Goal: Transaction & Acquisition: Purchase product/service

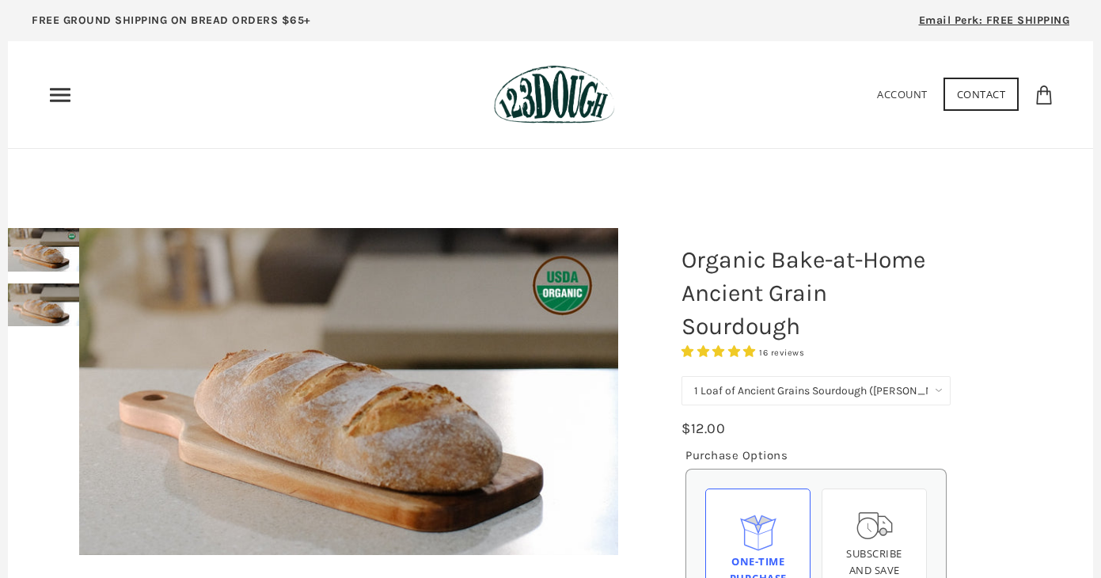
click at [57, 93] on icon "Primary" at bounding box center [59, 94] width 25 height 25
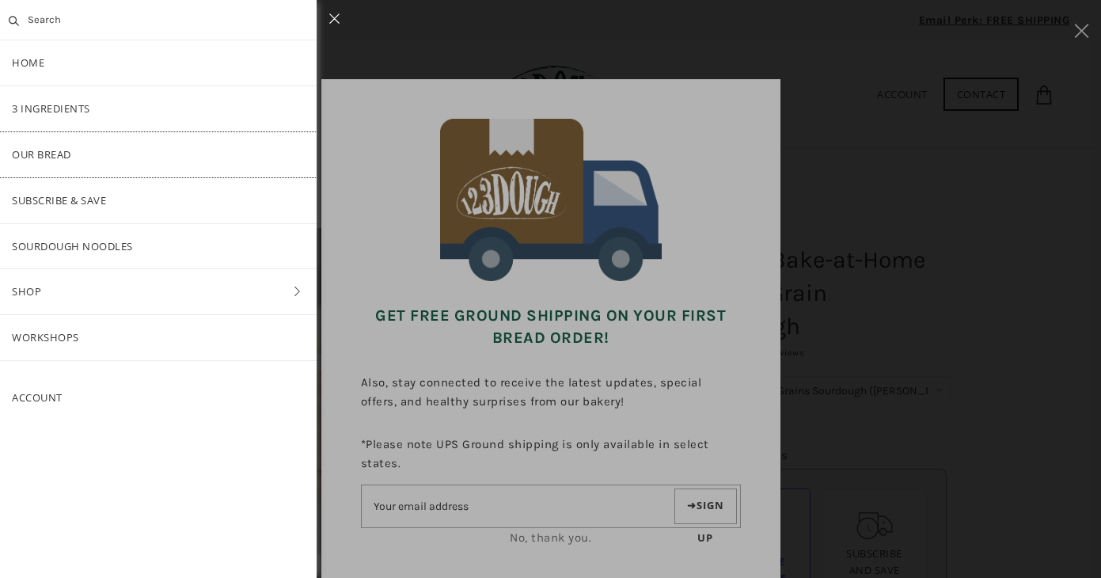
click at [72, 151] on link "Our Bread" at bounding box center [158, 154] width 317 height 45
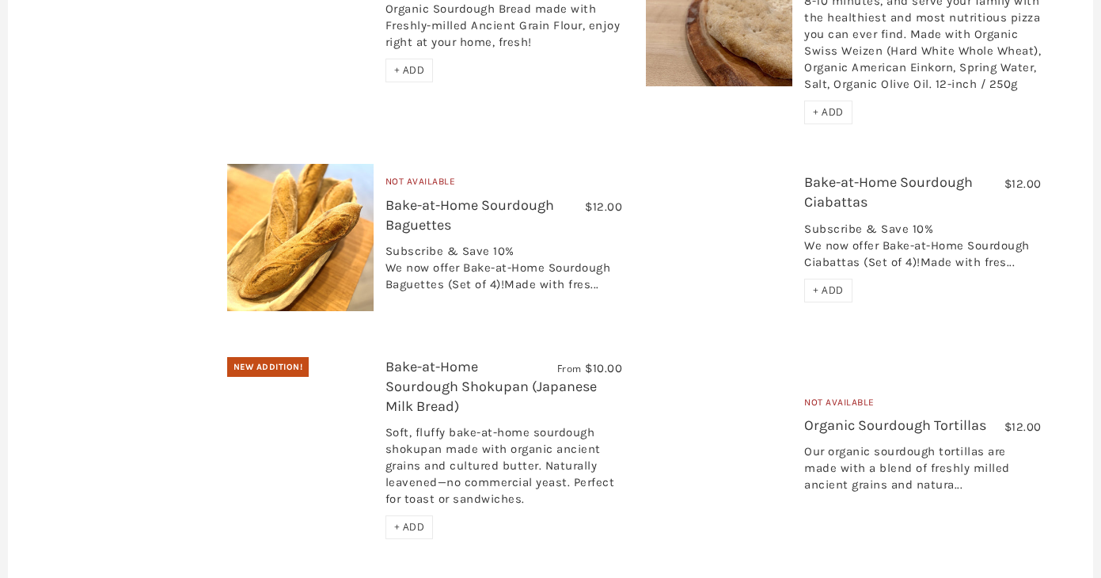
scroll to position [2849, 0]
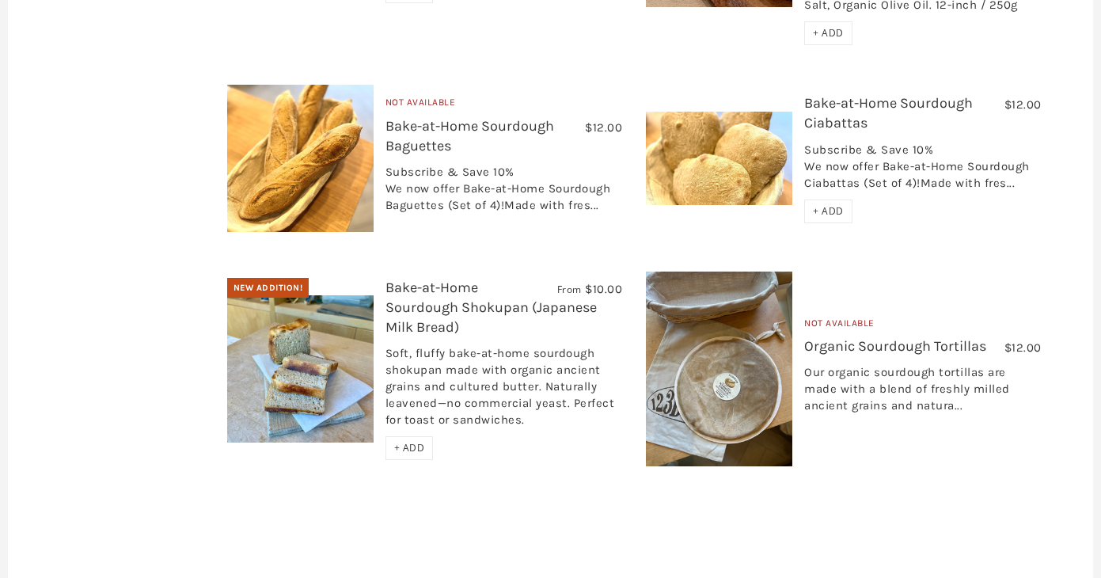
click at [301, 353] on img at bounding box center [300, 368] width 146 height 146
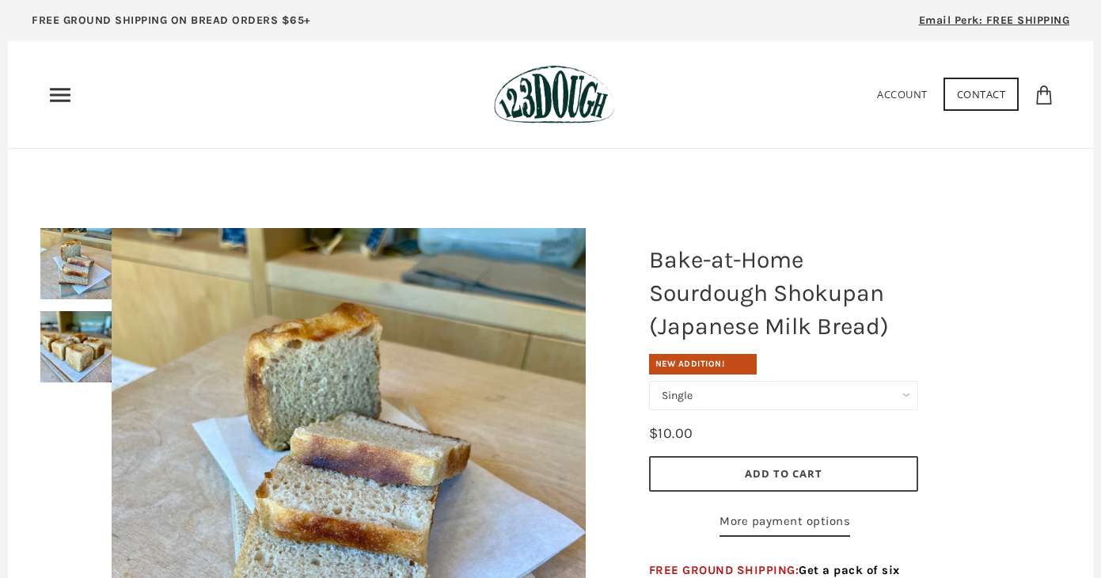
click at [81, 350] on div at bounding box center [348, 465] width 552 height 554
click at [74, 343] on div at bounding box center [348, 465] width 552 height 554
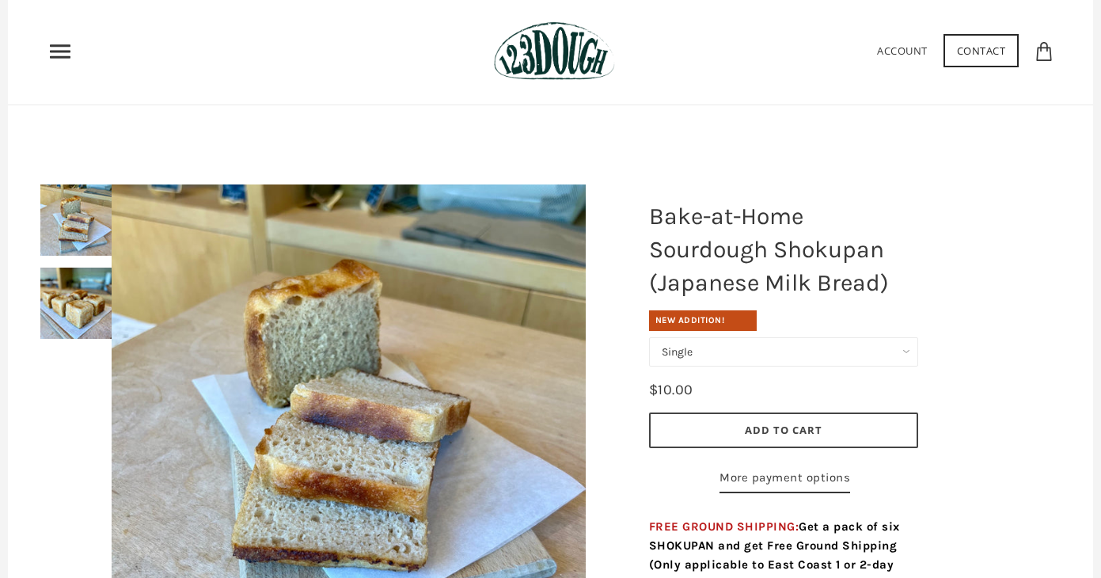
scroll to position [79, 0]
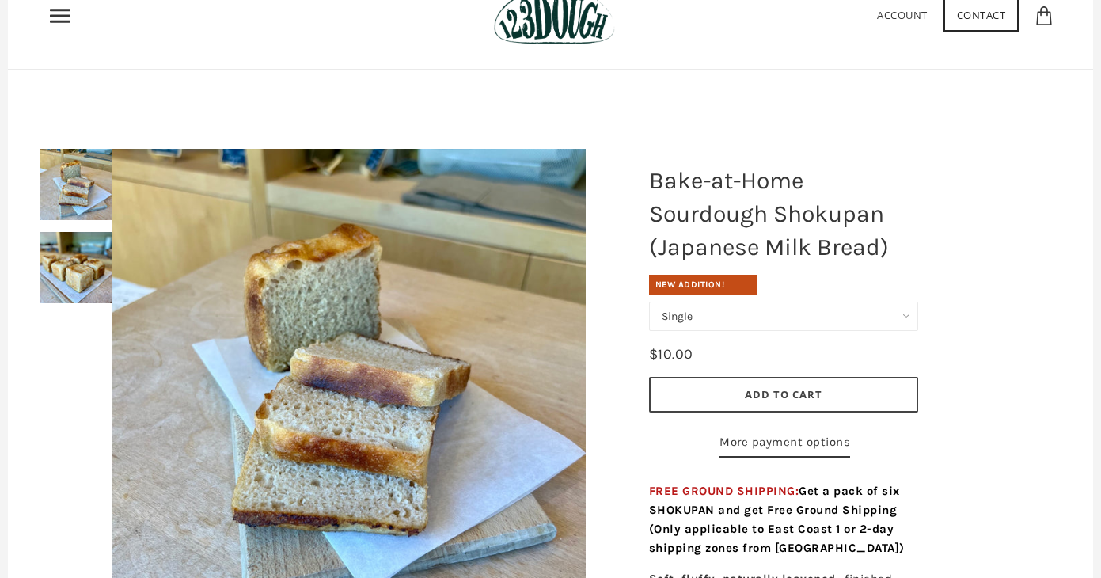
click at [57, 192] on img at bounding box center [75, 184] width 71 height 71
click at [62, 242] on img at bounding box center [75, 267] width 71 height 71
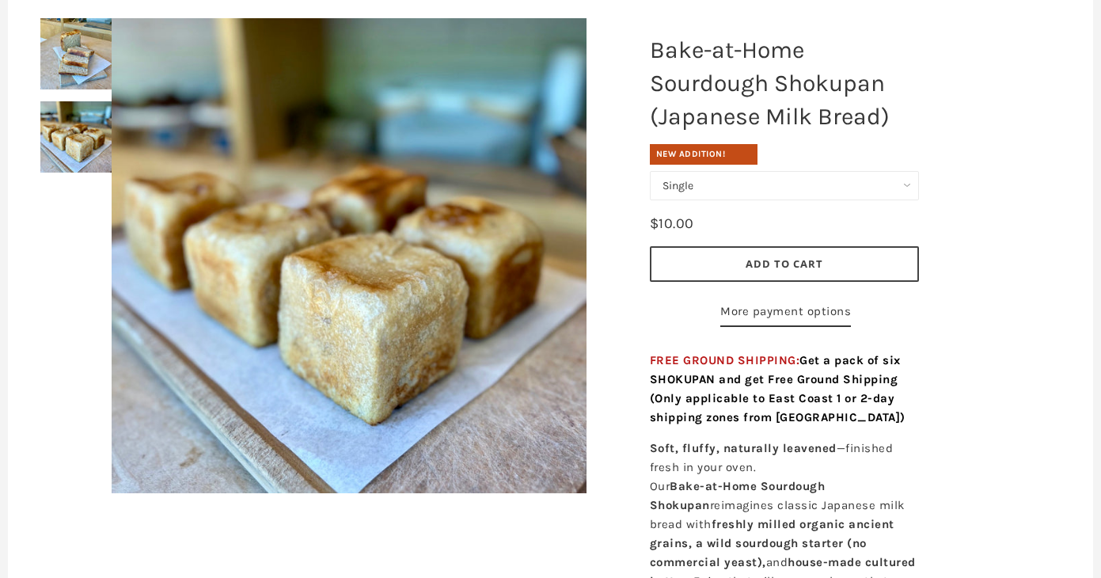
scroll to position [237, 0]
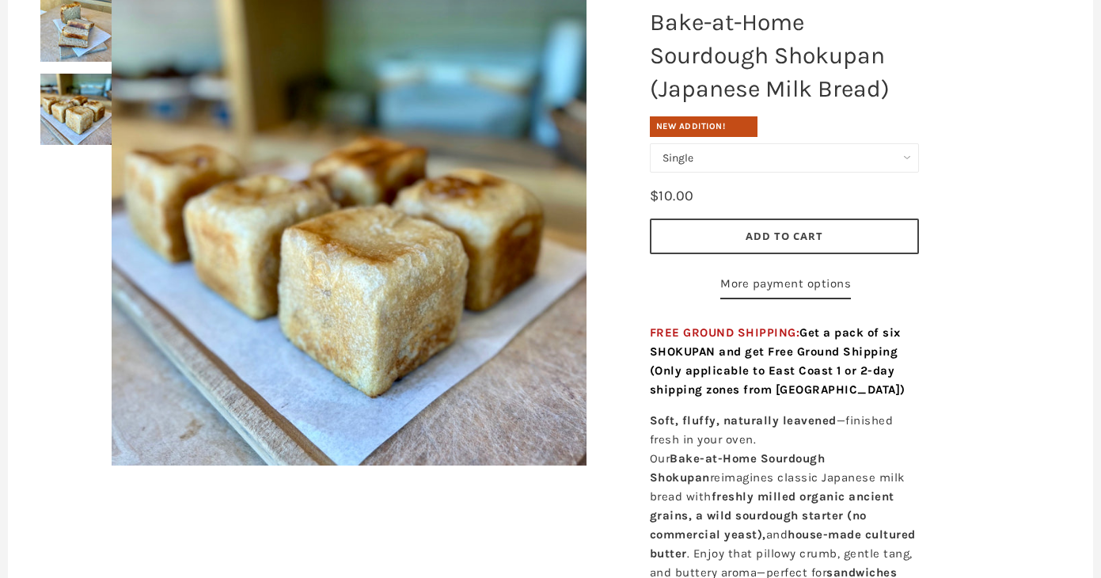
click at [806, 162] on select "Single Set of 6" at bounding box center [784, 157] width 269 height 29
select select "Set of 6"
click at [650, 143] on select "Single Set of 6" at bounding box center [784, 157] width 269 height 29
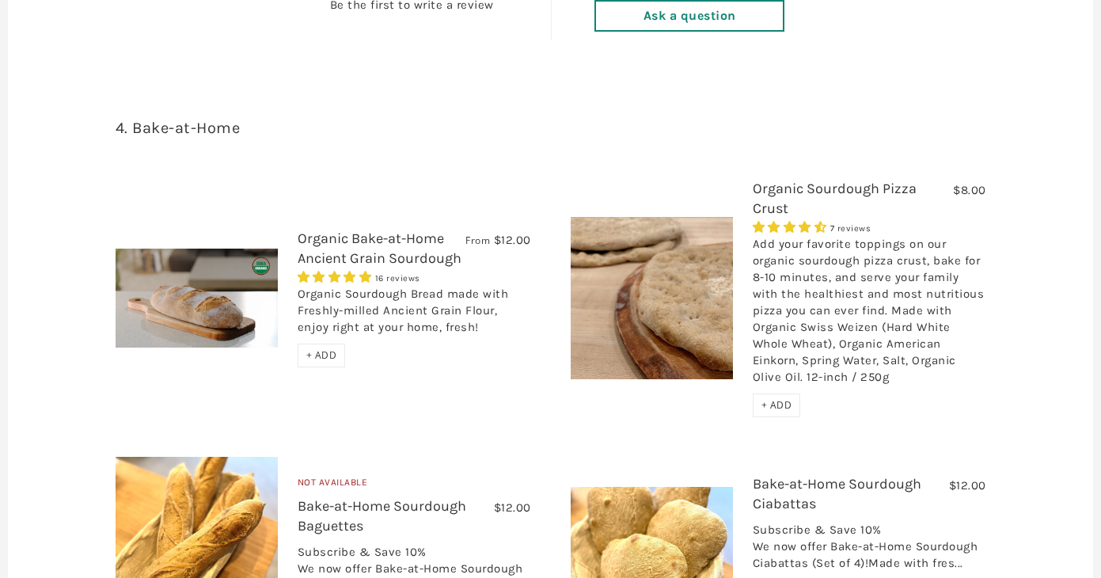
scroll to position [1662, 0]
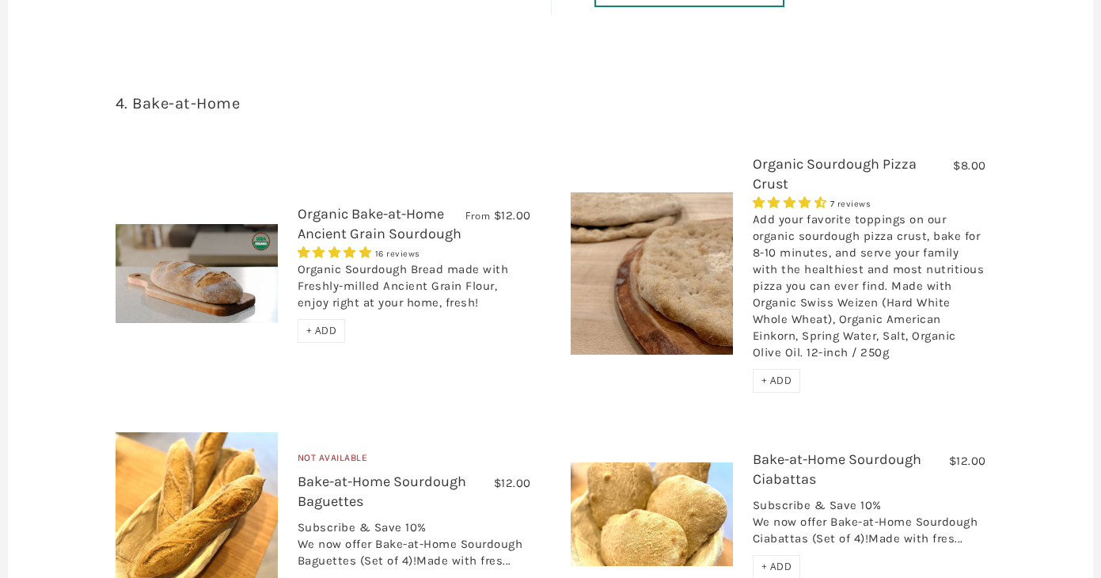
click at [339, 242] on link "Organic Bake-at-Home Ancient Grain Sourdough" at bounding box center [380, 223] width 164 height 37
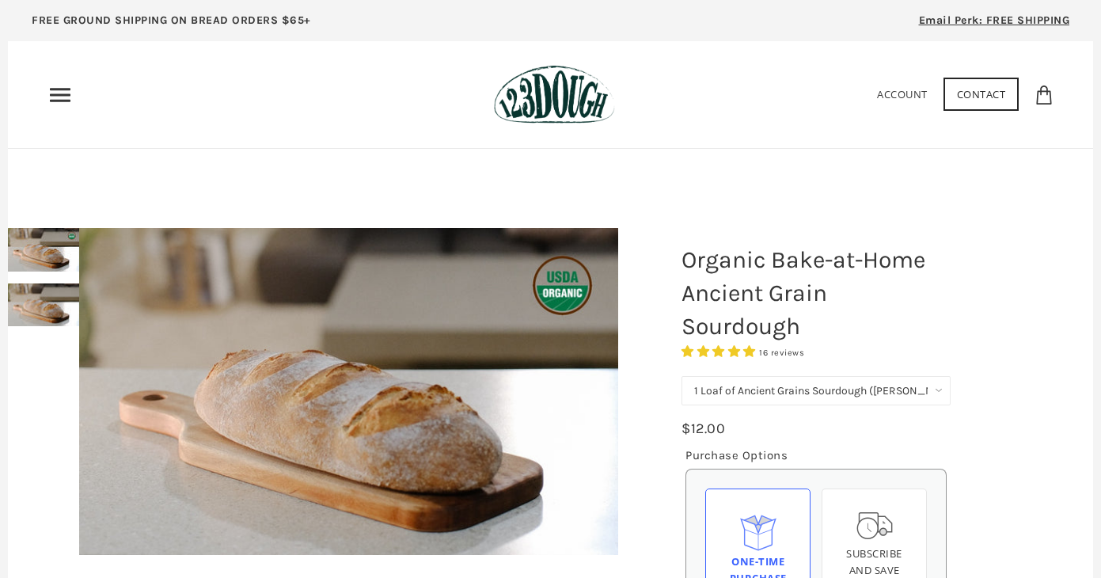
click at [807, 396] on select "1 Loaf of Ancient Grains Sourdough ([PERSON_NAME] Choice) Get 6 Loaves Every Mo…" at bounding box center [815, 390] width 269 height 29
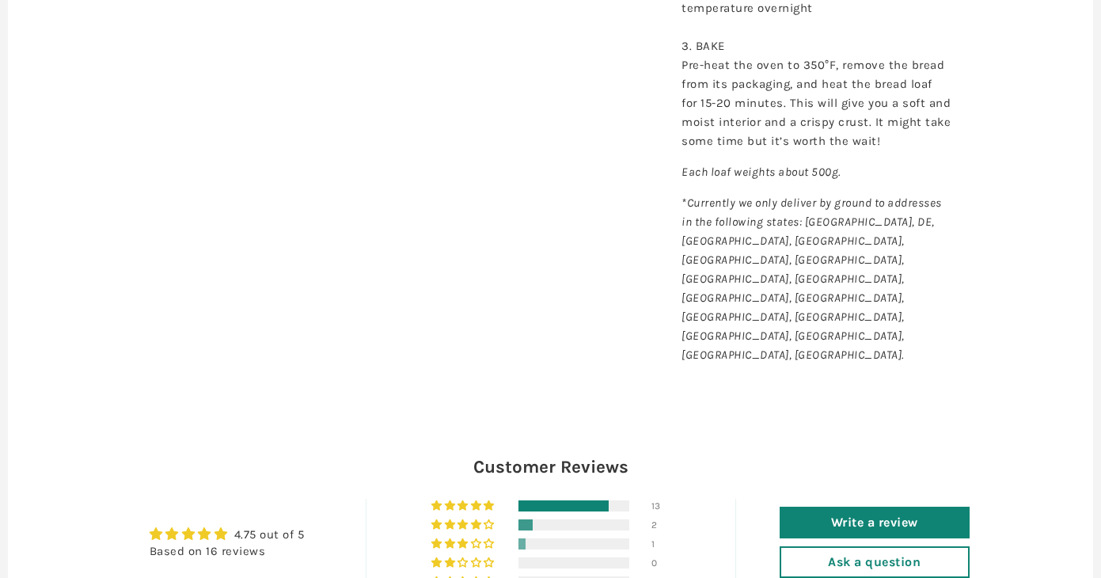
scroll to position [1345, 0]
